Goal: Information Seeking & Learning: Learn about a topic

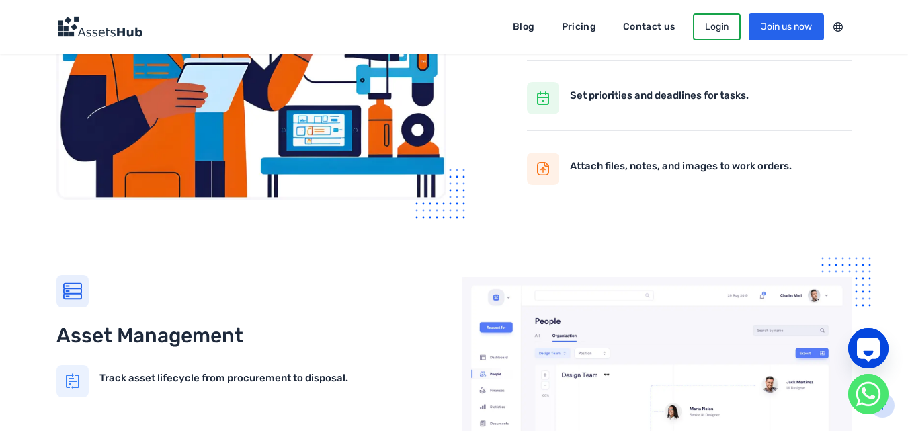
scroll to position [1008, 0]
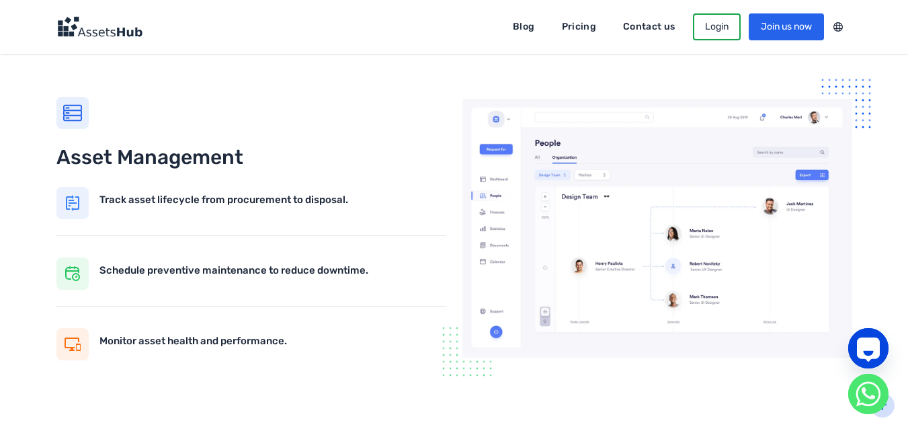
click at [128, 30] on img at bounding box center [99, 27] width 86 height 22
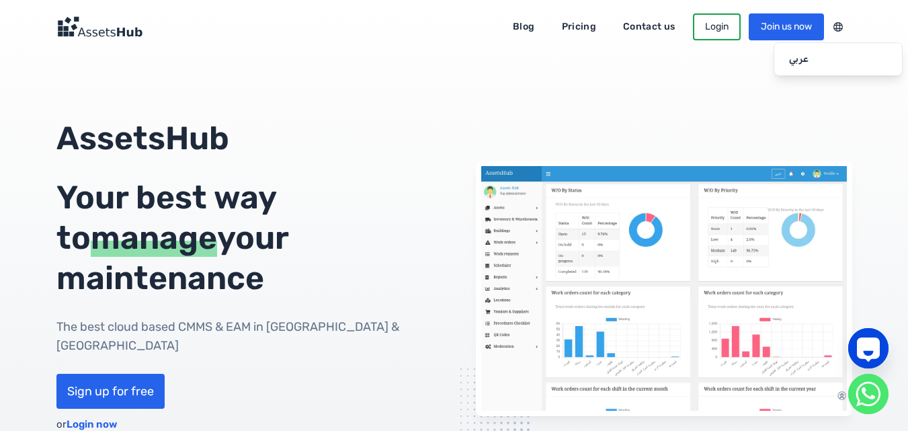
click at [844, 42] on div "عربي" at bounding box center [838, 59] width 129 height 34
click at [837, 24] on div at bounding box center [838, 26] width 28 height 17
click at [822, 63] on link "عربي" at bounding box center [838, 59] width 117 height 22
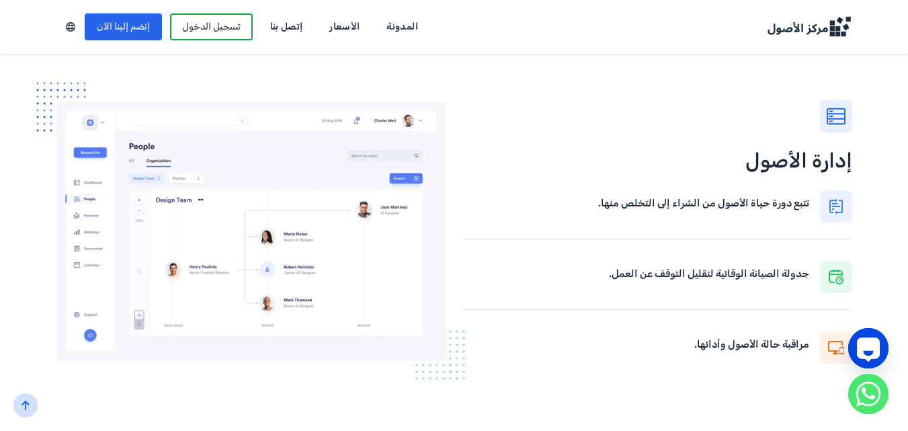
scroll to position [1008, 0]
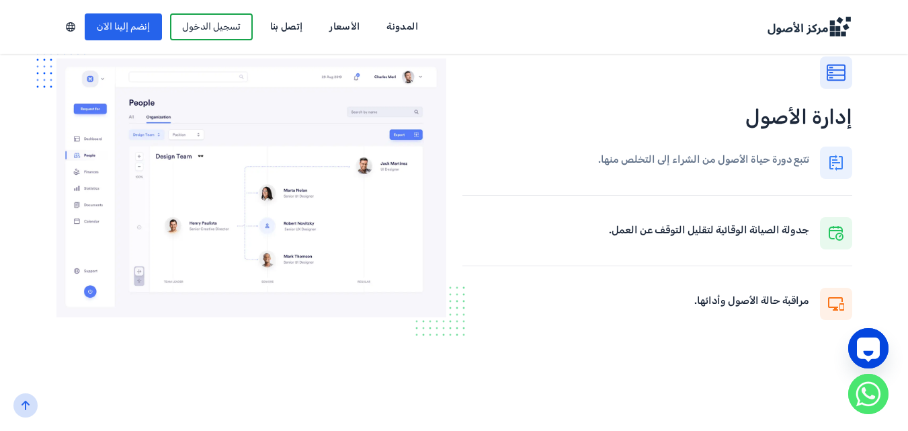
click at [680, 159] on h4 "تتبع دورة حياة الأصول من الشراء إلى التخلص منها." at bounding box center [703, 159] width 211 height 15
click at [788, 154] on h4 "تتبع دورة حياة الأصول من الشراء إلى التخلص منها." at bounding box center [703, 159] width 211 height 15
click at [835, 165] on span at bounding box center [836, 163] width 16 height 16
click at [797, 165] on h4 "تتبع دورة حياة الأصول من الشراء إلى التخلص منها." at bounding box center [703, 159] width 211 height 15
click at [634, 155] on h4 "تتبع دورة حياة الأصول من الشراء إلى التخلص منها." at bounding box center [703, 159] width 211 height 15
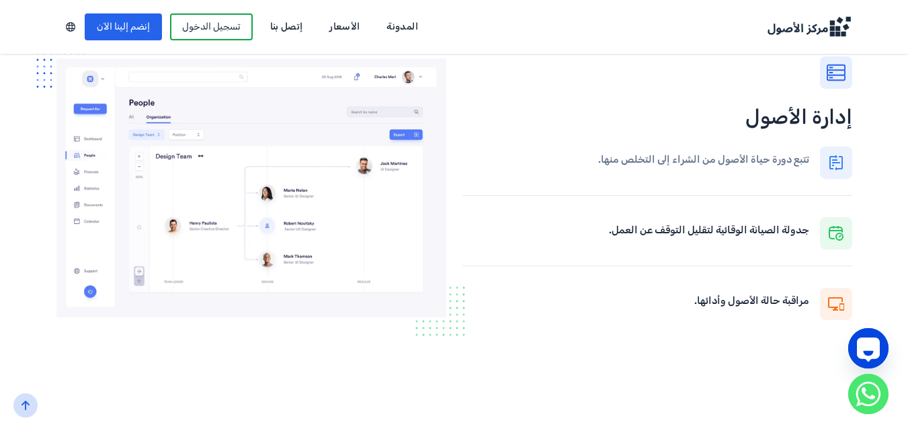
click at [634, 155] on h4 "تتبع دورة حياة الأصول من الشراء إلى التخلص منها." at bounding box center [703, 159] width 211 height 15
click at [635, 155] on h4 "تتبع دورة حياة الأصول من الشراء إلى التخلص منها." at bounding box center [703, 159] width 211 height 15
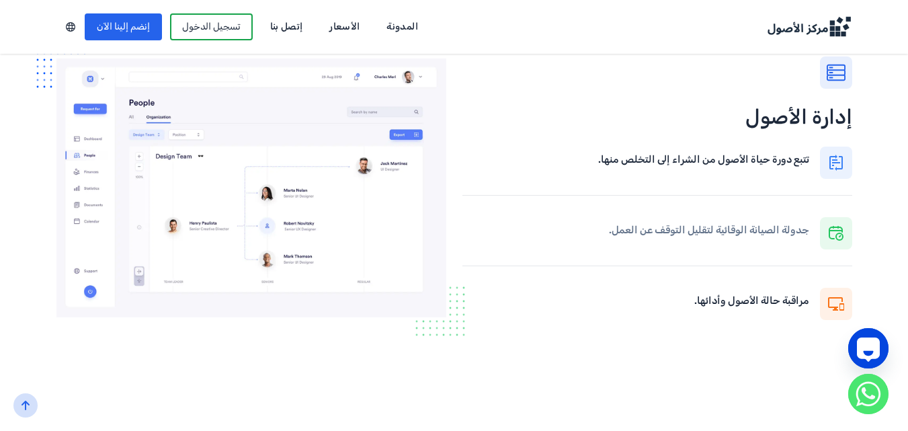
click at [656, 233] on h4 "جدولة الصيانة الوقائية لتقليل التوقف عن العمل." at bounding box center [709, 230] width 200 height 15
click at [758, 296] on h4 "مراقبة حالة الأصول وأدائها." at bounding box center [752, 300] width 115 height 15
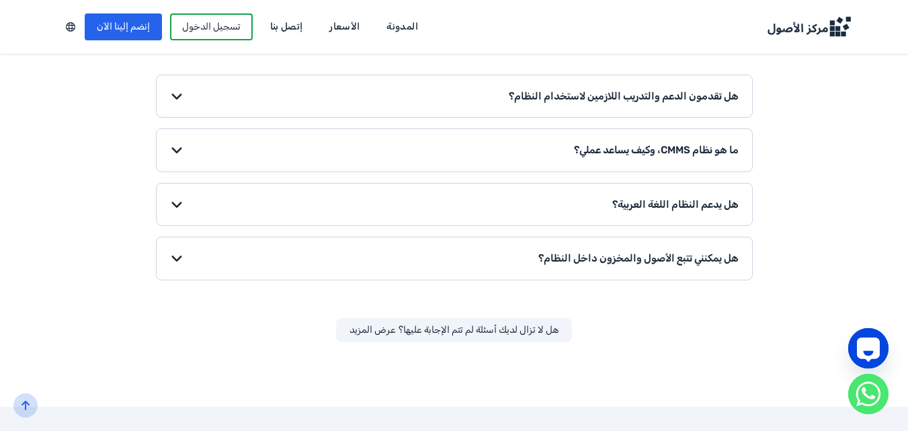
scroll to position [2084, 0]
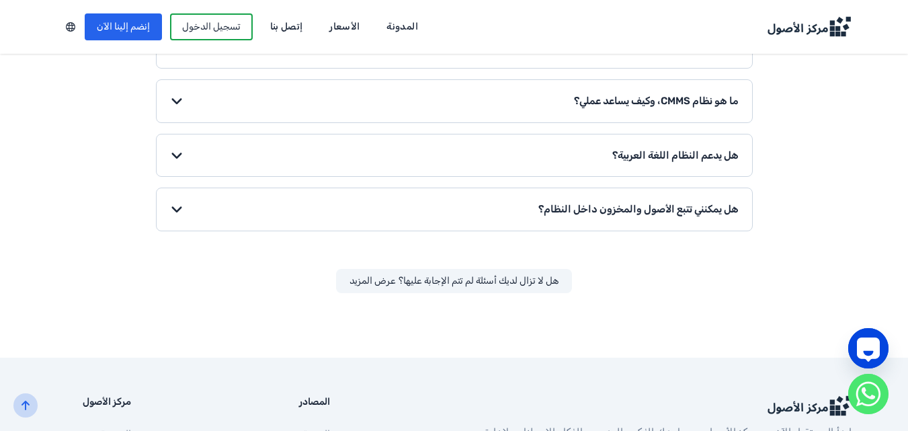
click at [241, 144] on button "هل يدعم النظام اللغة العربية؟" at bounding box center [455, 155] width 596 height 42
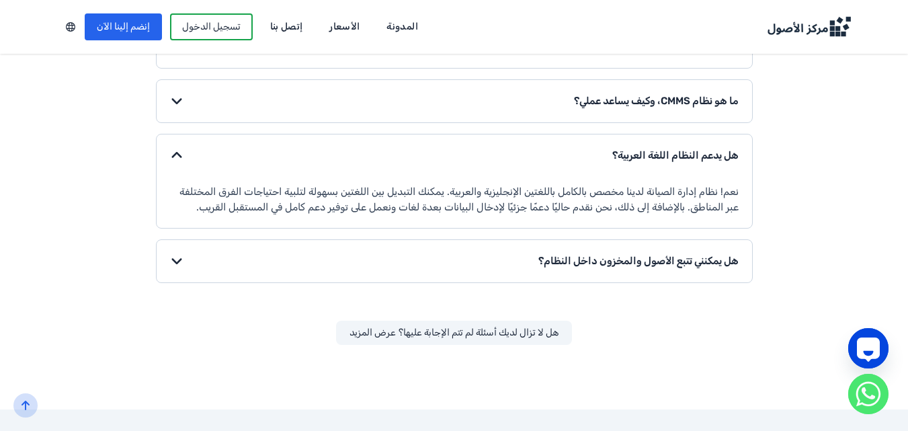
click at [247, 130] on div "هل تقدمون الدعم والتدريب اللازمين لاستخدام النظام؟ نعم، نحن نقدم الدعم الفني وا…" at bounding box center [454, 155] width 597 height 258
click at [250, 114] on button "ما هو نظام CMMS، وكيف يساعد عملي؟" at bounding box center [455, 101] width 596 height 42
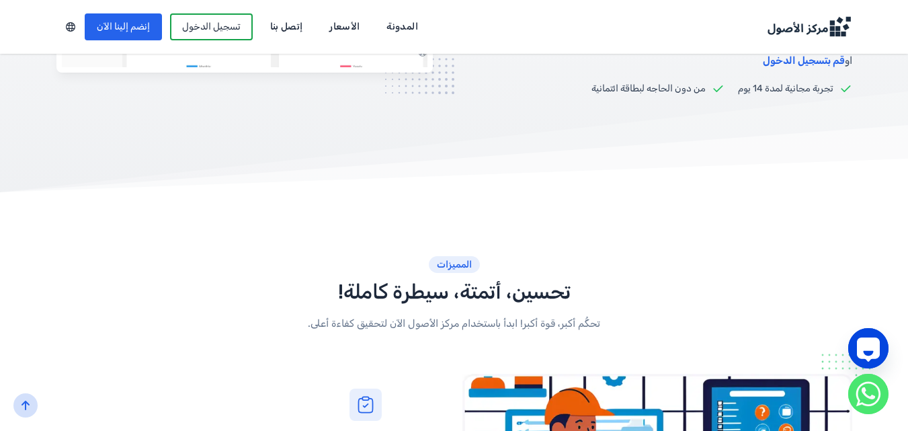
scroll to position [69, 0]
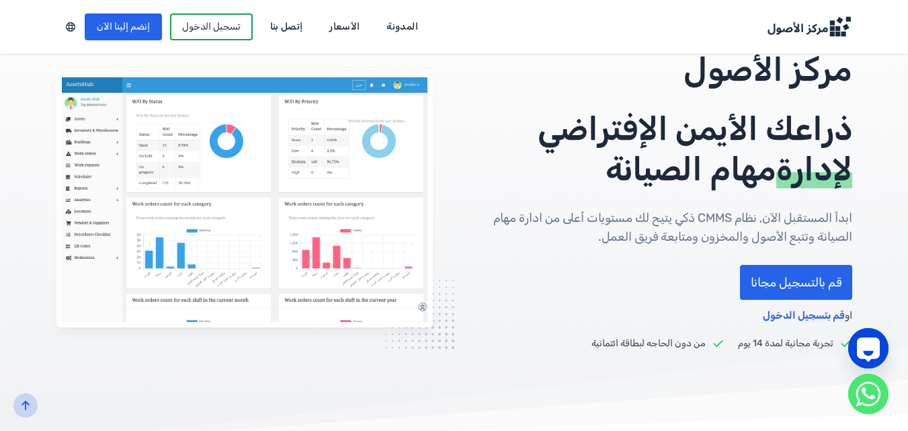
click at [496, 56] on p "مركز الأصول" at bounding box center [664, 70] width 377 height 40
drag, startPoint x: 864, startPoint y: 63, endPoint x: 562, endPoint y: 164, distance: 318.3
click at [562, 164] on div "مركز الأصول ذراعك الأيمن الإفتراضي لإدارة مهام الصيانة ابدأ المستقبل الآن, نظام…" at bounding box center [454, 200] width 861 height 301
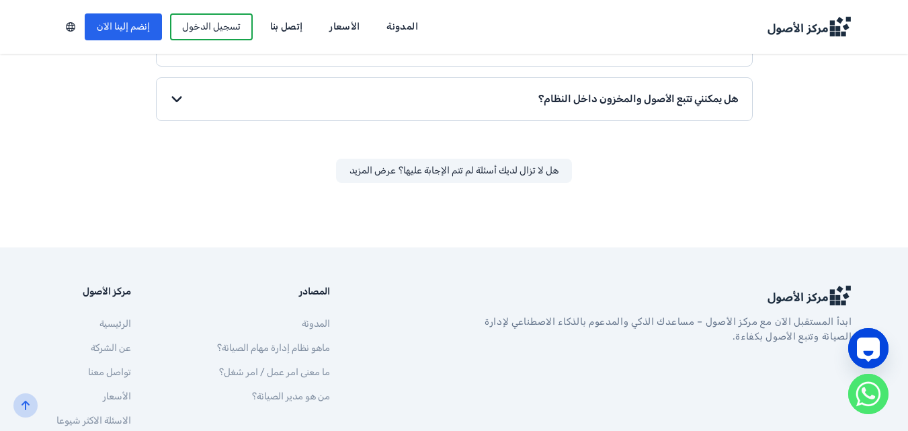
scroll to position [2355, 0]
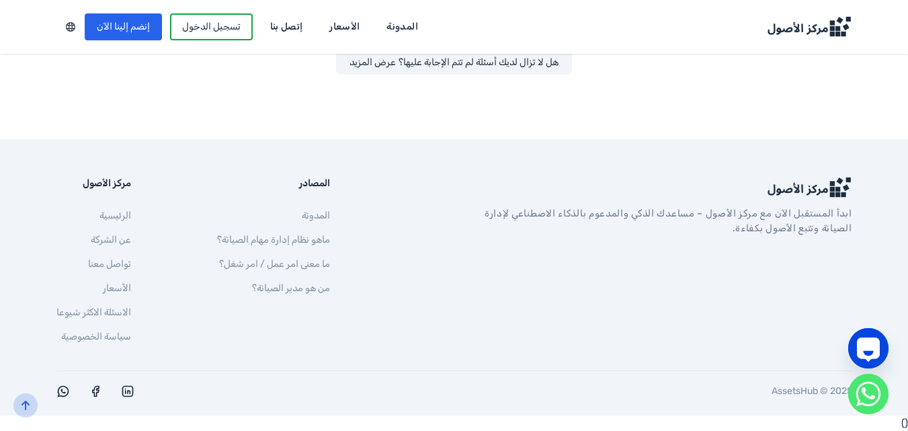
click at [112, 238] on link "عن الشركة" at bounding box center [111, 239] width 40 height 11
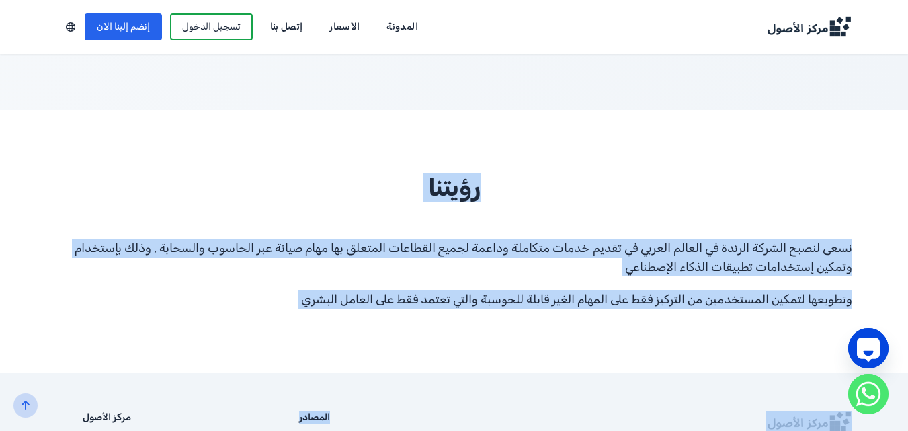
scroll to position [924, 0]
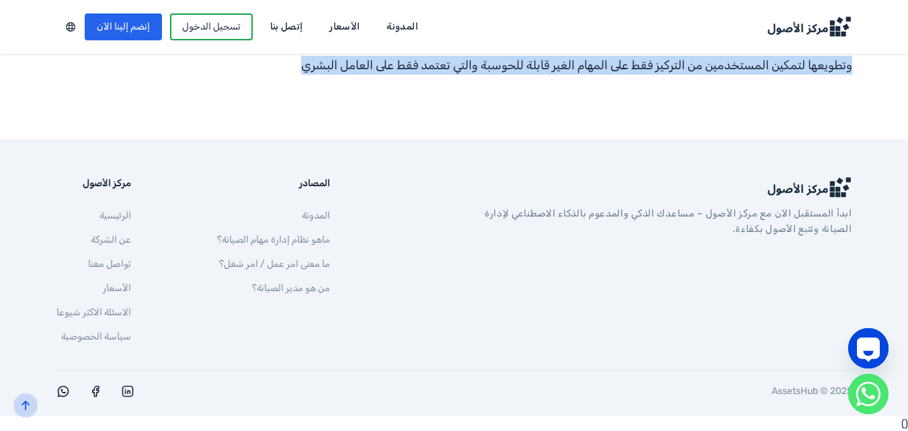
drag, startPoint x: 602, startPoint y: 88, endPoint x: 264, endPoint y: 102, distance: 339.1
copy body "عن مركز الأصول مركز الأصول، ويُعرف أيضًا باسم AssetsHub، وعادةً يُلفظ كـ "أسيتس…"
